Goal: Task Accomplishment & Management: Complete application form

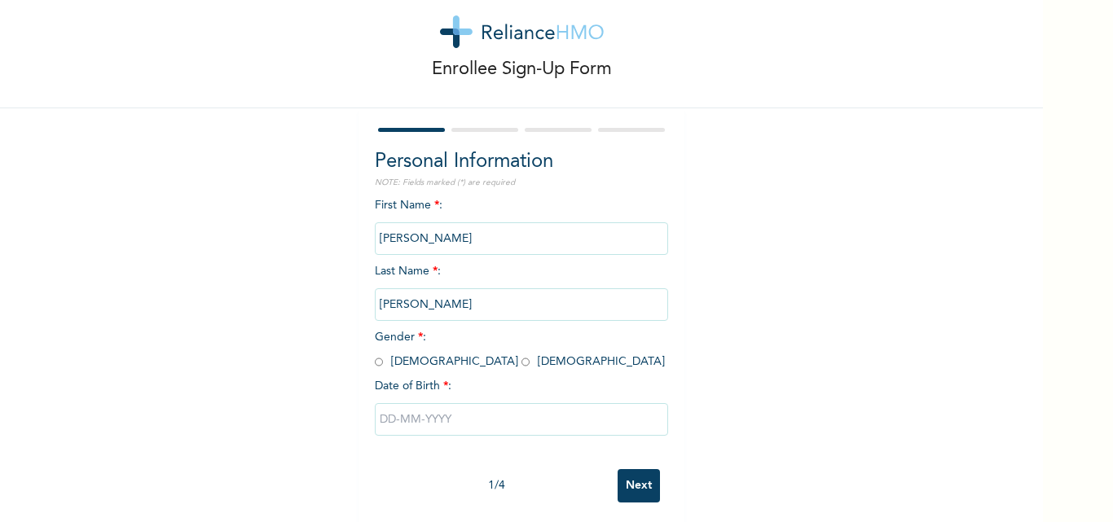
scroll to position [51, 0]
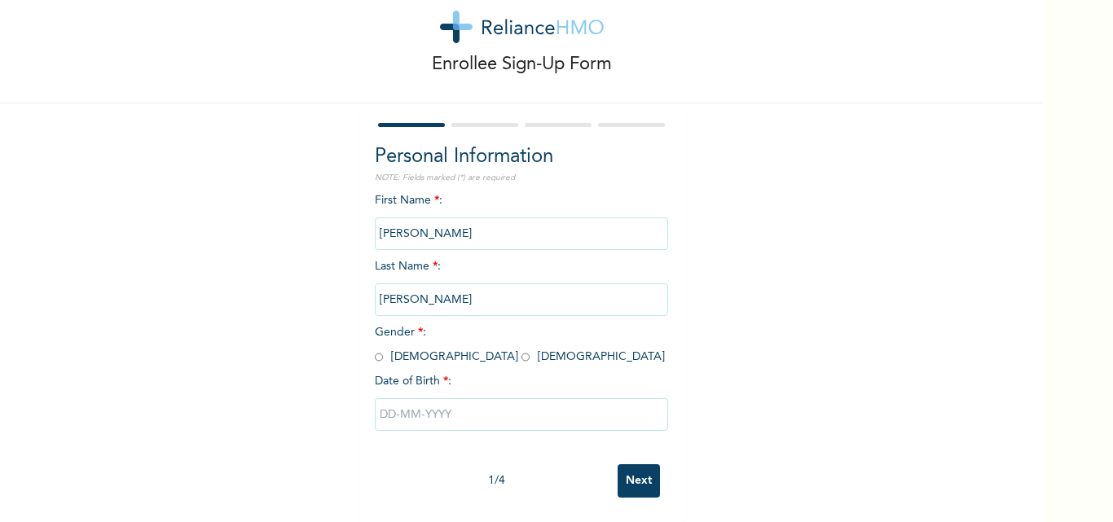
click at [427, 343] on span "Gender * : [DEMOGRAPHIC_DATA] [DEMOGRAPHIC_DATA]" at bounding box center [520, 345] width 290 height 36
drag, startPoint x: 416, startPoint y: 347, endPoint x: 427, endPoint y: 360, distance: 16.8
click at [522, 350] on input "radio" at bounding box center [526, 357] width 8 height 15
radio input "true"
click at [431, 403] on input "text" at bounding box center [521, 415] width 293 height 33
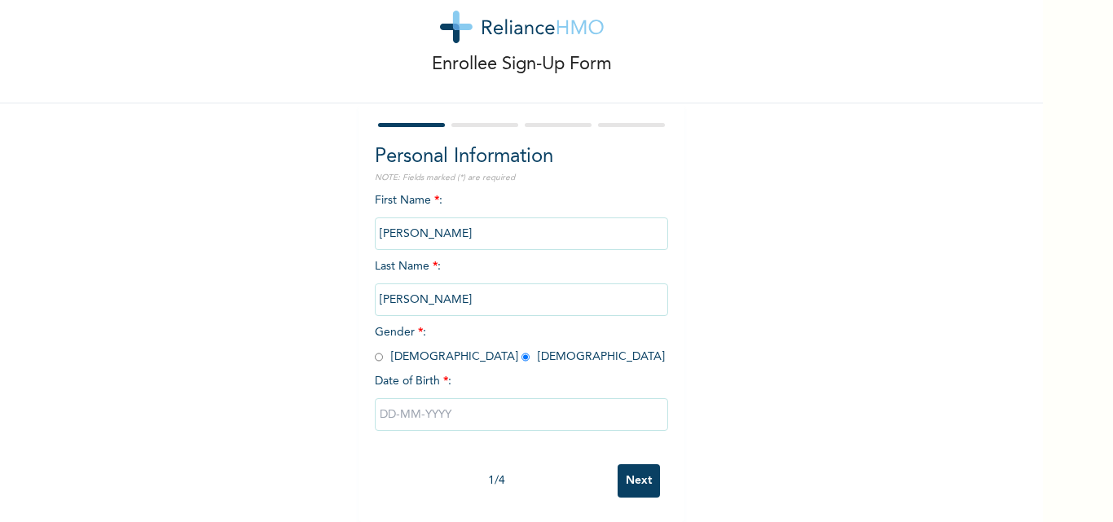
select select "7"
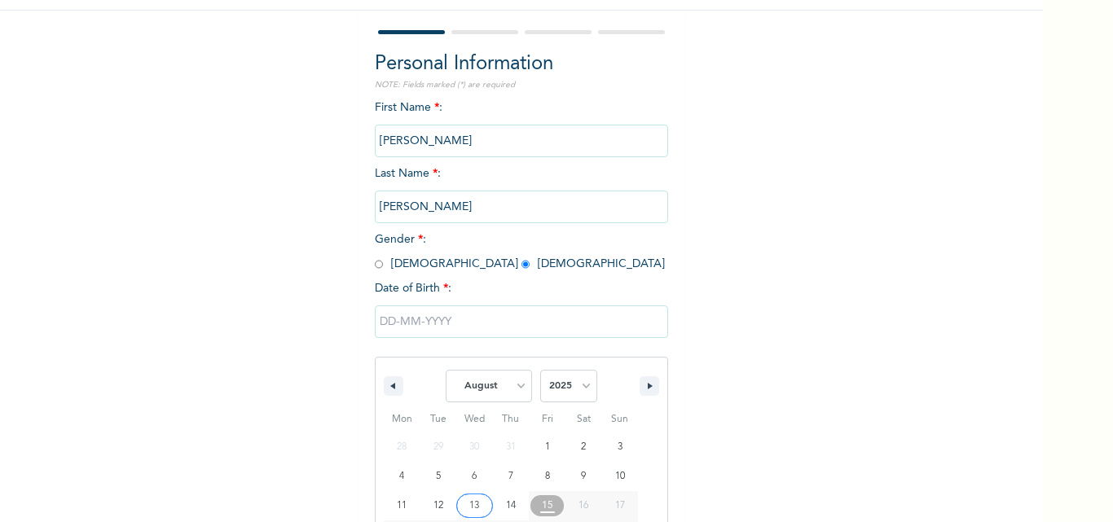
scroll to position [218, 0]
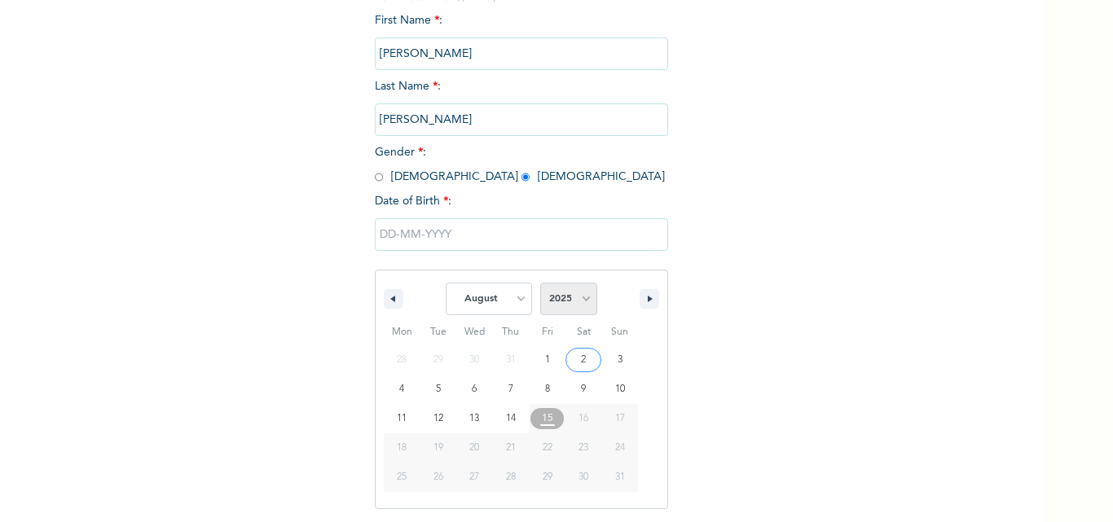
click at [579, 313] on select "2025 2024 2023 2022 2021 2020 2019 2018 2017 2016 2015 2014 2013 2012 2011 2010…" at bounding box center [568, 299] width 57 height 33
select select "1996"
click at [540, 284] on select "2025 2024 2023 2022 2021 2020 2019 2018 2017 2016 2015 2014 2013 2012 2011 2010…" at bounding box center [568, 299] width 57 height 33
click at [509, 306] on select "January February March April May June July August September October November De…" at bounding box center [489, 299] width 86 height 33
select select "9"
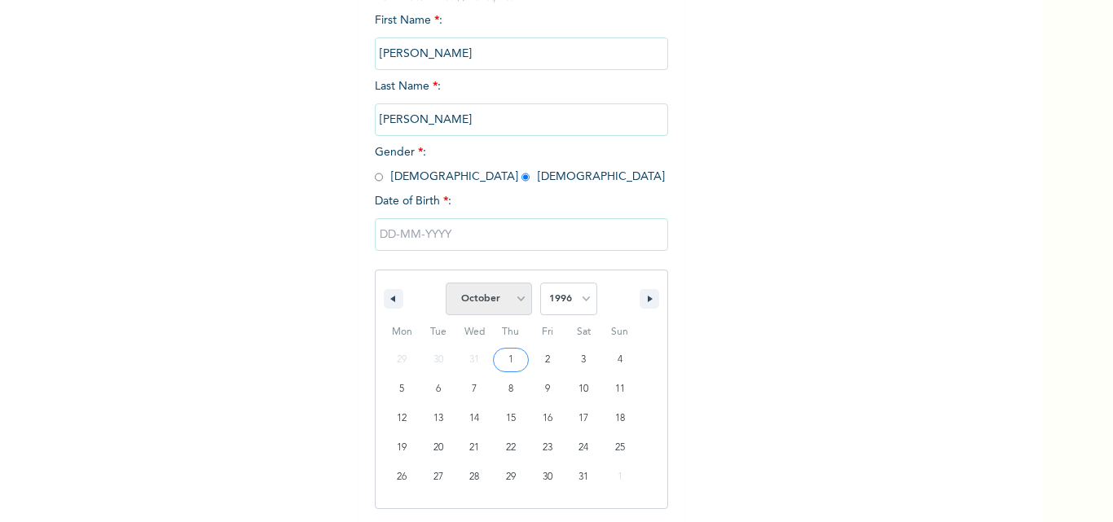
click at [446, 284] on select "January February March April May June July August September October November De…" at bounding box center [489, 299] width 86 height 33
type input "[DATE]"
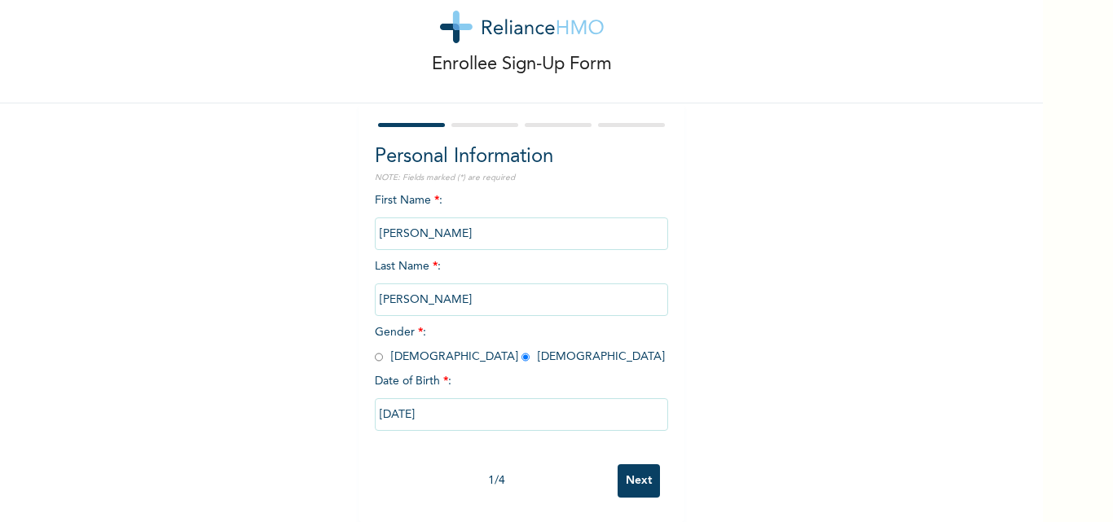
scroll to position [51, 0]
click at [509, 409] on input "[DATE]" at bounding box center [521, 415] width 293 height 33
select select "9"
select select "1996"
click at [628, 477] on input "Next" at bounding box center [639, 481] width 42 height 33
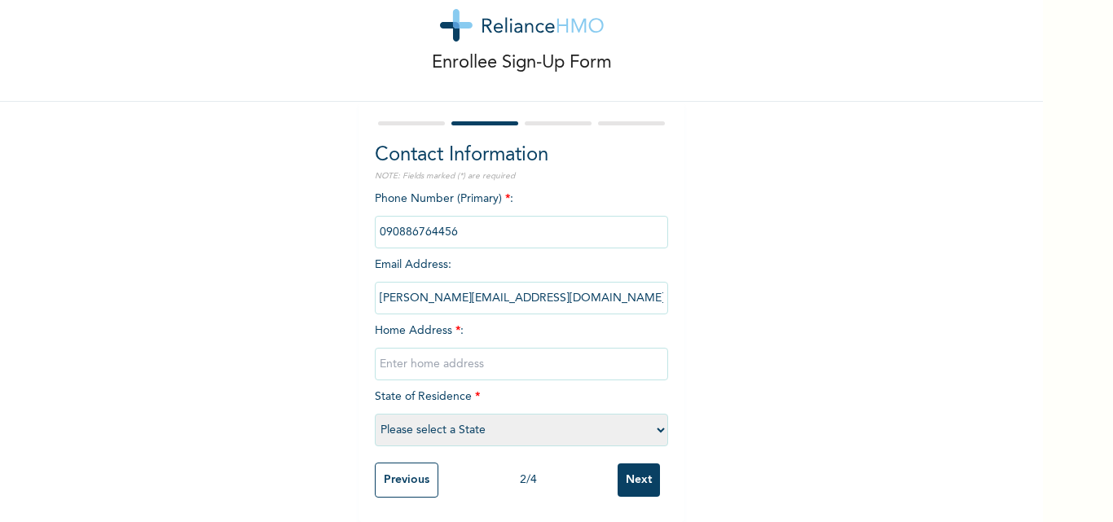
drag, startPoint x: 461, startPoint y: 225, endPoint x: 350, endPoint y: 229, distance: 111.7
click at [350, 229] on div "Enrollee Sign-Up Form Contact Information NOTE: Fields marked (*) are required …" at bounding box center [521, 241] width 1043 height 562
click at [419, 226] on input "phone" at bounding box center [521, 232] width 293 height 33
drag, startPoint x: 449, startPoint y: 222, endPoint x: 341, endPoint y: 212, distance: 108.9
click at [341, 212] on div "Enrollee Sign-Up Form Contact Information NOTE: Fields marked (*) are required …" at bounding box center [521, 241] width 1043 height 562
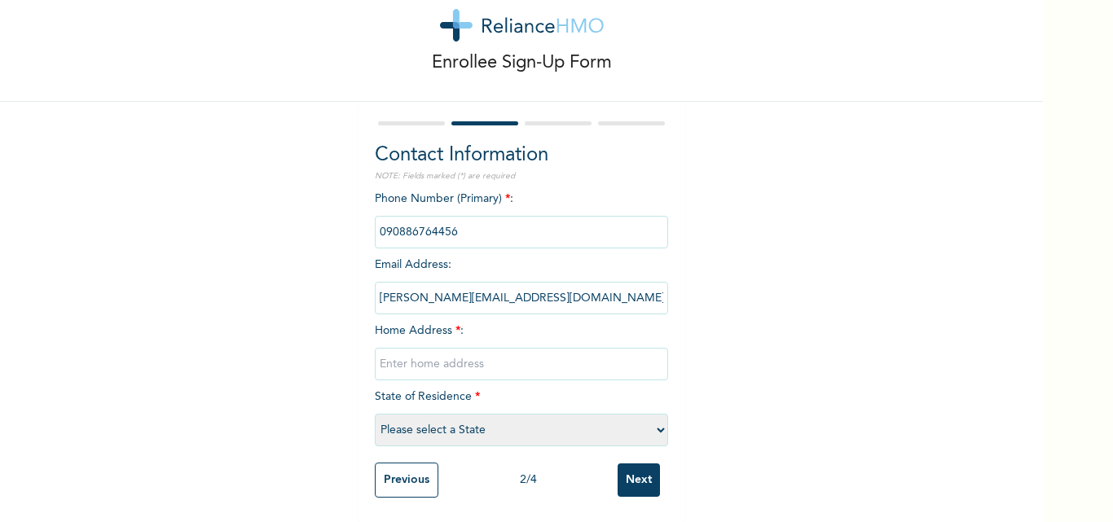
click at [396, 222] on input "phone" at bounding box center [521, 232] width 293 height 33
click at [444, 227] on input "phone" at bounding box center [521, 232] width 293 height 33
click at [444, 219] on input "phone" at bounding box center [521, 232] width 293 height 33
click at [477, 223] on input "phone" at bounding box center [521, 232] width 293 height 33
drag, startPoint x: 477, startPoint y: 223, endPoint x: 440, endPoint y: 223, distance: 36.7
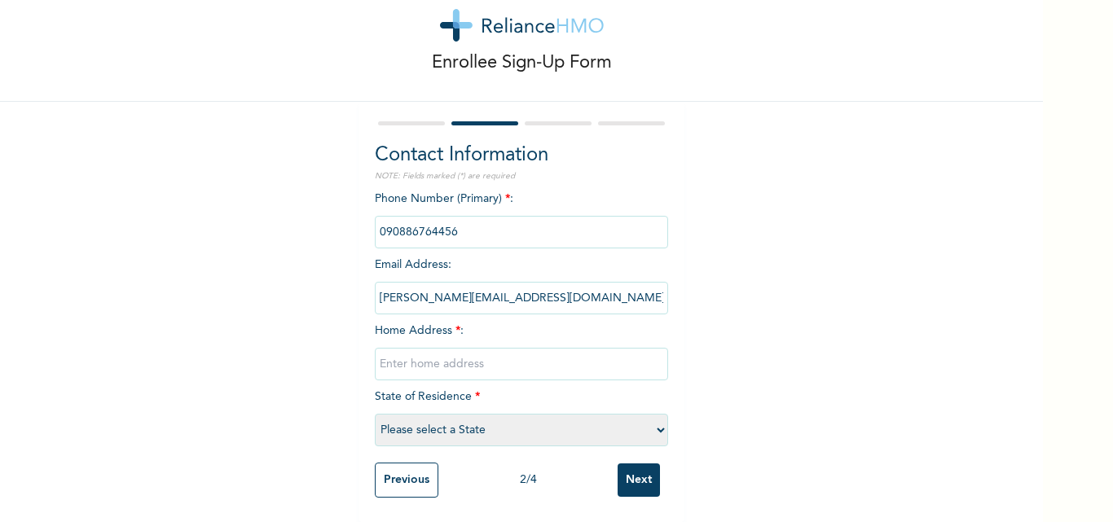
click at [415, 222] on input "phone" at bounding box center [521, 232] width 293 height 33
click at [480, 225] on input "phone" at bounding box center [521, 232] width 293 height 33
click at [381, 216] on input "phone" at bounding box center [521, 232] width 293 height 33
click at [388, 217] on input "phone" at bounding box center [521, 232] width 293 height 33
click at [464, 365] on input "text" at bounding box center [521, 364] width 293 height 33
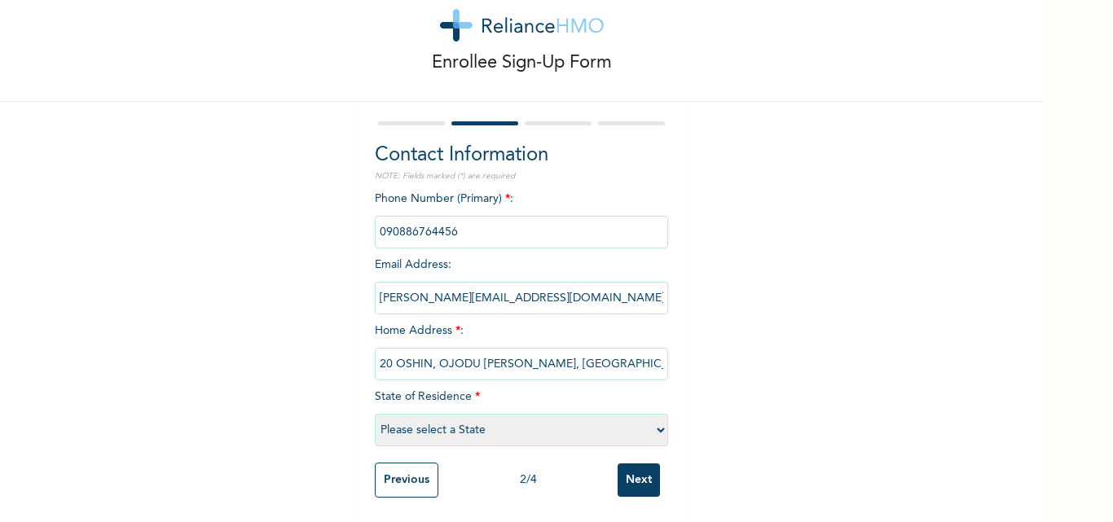
type input "20 OSHIN, OJODU [PERSON_NAME], [GEOGRAPHIC_DATA]"
click at [464, 420] on select "Please select a State [PERSON_NAME] (FCT) [PERSON_NAME] Ibom [GEOGRAPHIC_DATA] …" at bounding box center [521, 430] width 293 height 33
select select "25"
click at [375, 414] on select "Please select a State [PERSON_NAME] (FCT) [PERSON_NAME] Ibom [GEOGRAPHIC_DATA] …" at bounding box center [521, 430] width 293 height 33
click at [431, 359] on input "20 OSHIN, OJODU [PERSON_NAME], [GEOGRAPHIC_DATA]" at bounding box center [521, 364] width 293 height 33
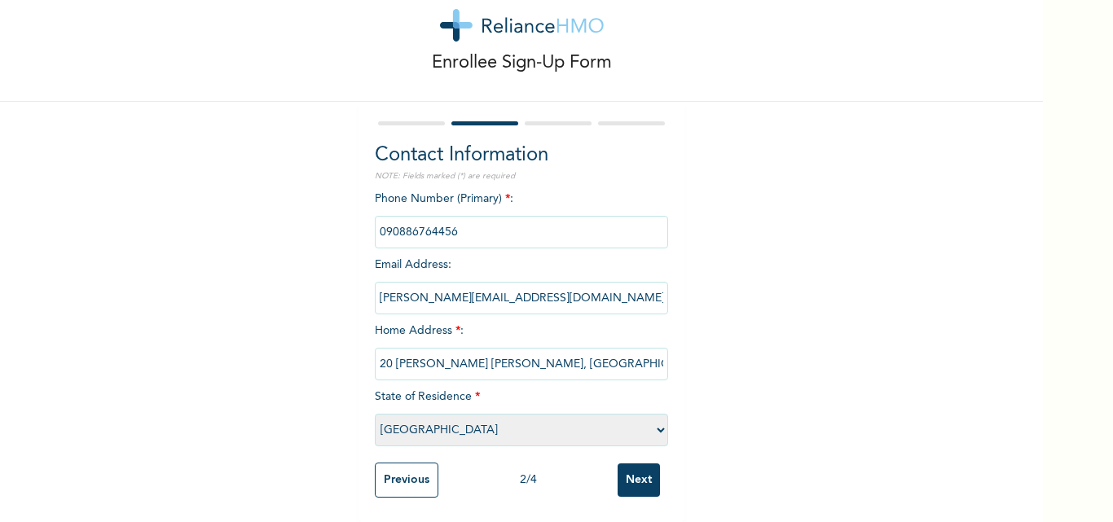
click at [518, 357] on input "20 [PERSON_NAME] [PERSON_NAME], [GEOGRAPHIC_DATA]" at bounding box center [521, 364] width 293 height 33
click at [385, 352] on input "20 [PERSON_NAME] [PERSON_NAME] [GEOGRAPHIC_DATA]" at bounding box center [521, 364] width 293 height 33
click at [409, 353] on input "[PERSON_NAME] [PERSON_NAME] LAGOS STATE" at bounding box center [521, 364] width 293 height 33
type input "[GEOGRAPHIC_DATA] [GEOGRAPHIC_DATA][PERSON_NAME]"
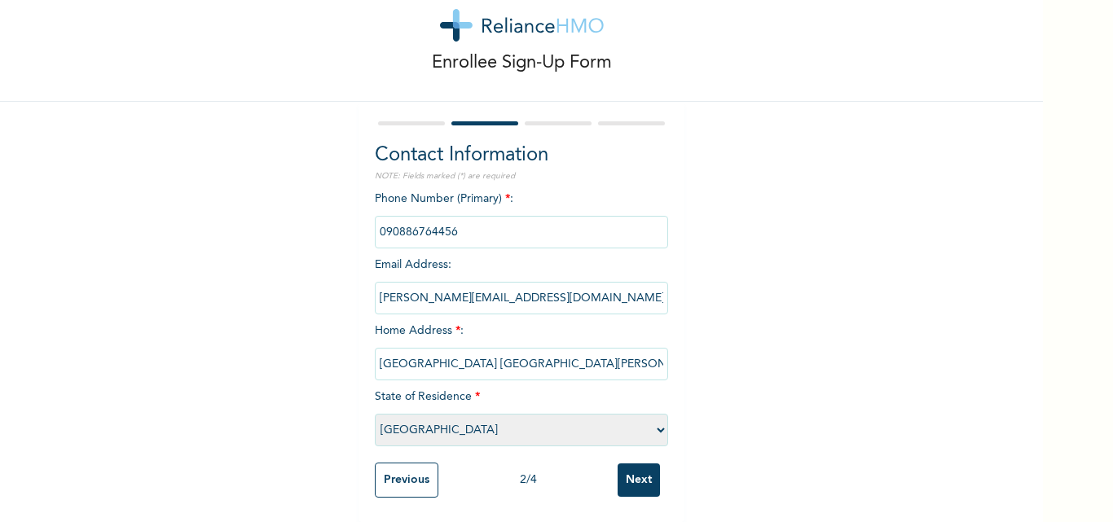
click at [637, 474] on input "Next" at bounding box center [639, 480] width 42 height 33
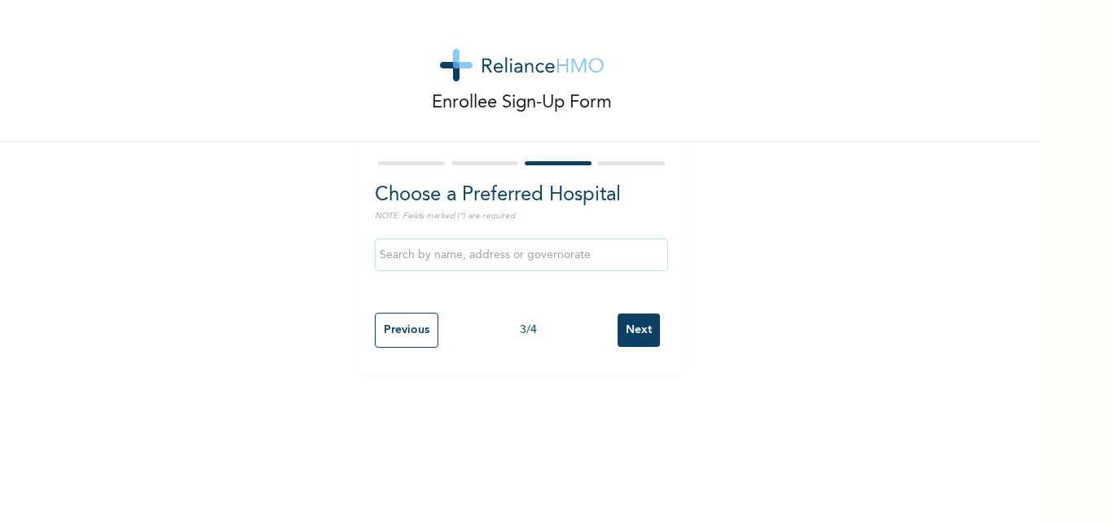
click at [408, 335] on input "Previous" at bounding box center [407, 330] width 64 height 35
select select "25"
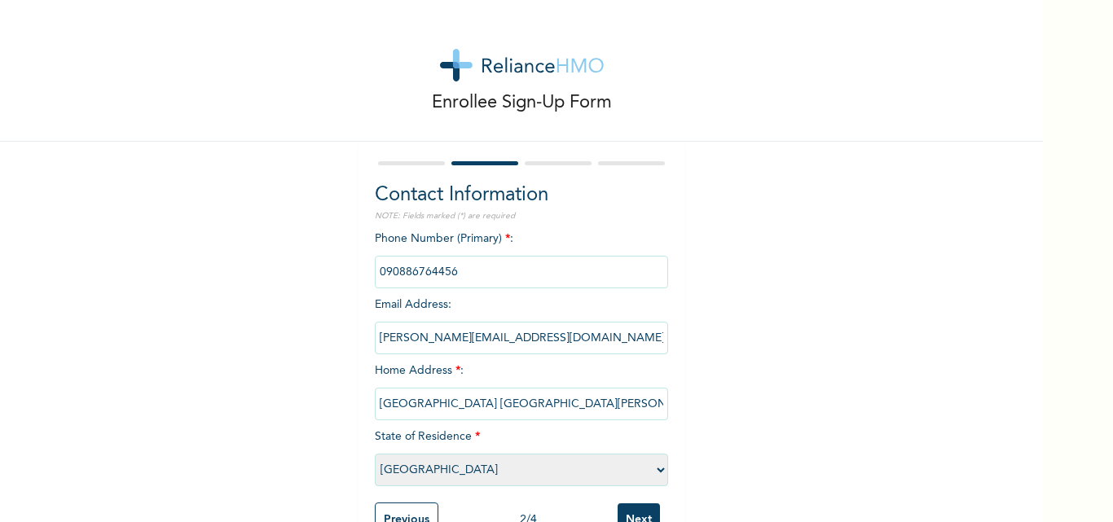
drag, startPoint x: 632, startPoint y: 504, endPoint x: 572, endPoint y: 456, distance: 77.1
click at [632, 504] on input "Next" at bounding box center [639, 520] width 42 height 33
